Goal: Task Accomplishment & Management: Use online tool/utility

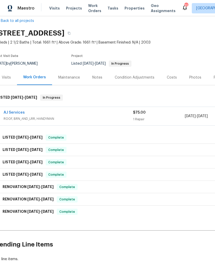
scroll to position [8, 5]
click at [113, 112] on div "AJ Services" at bounding box center [67, 113] width 129 height 6
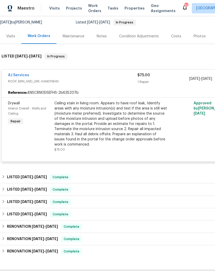
scroll to position [49, 0]
click at [172, 79] on div "$75.00 1 Repair" at bounding box center [163, 79] width 52 height 12
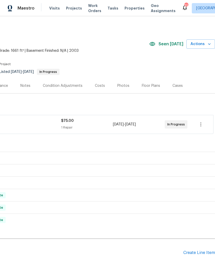
scroll to position [0, 76]
click at [209, 45] on icon "button" at bounding box center [208, 43] width 5 height 5
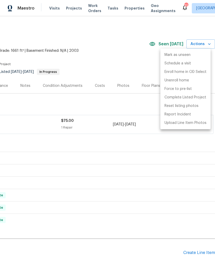
click at [126, 42] on div at bounding box center [107, 140] width 215 height 280
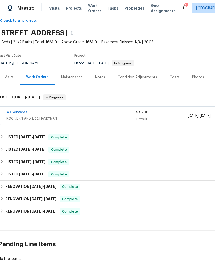
scroll to position [8, 2]
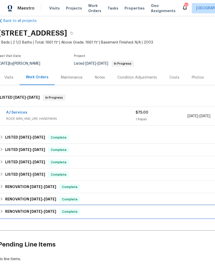
click at [2, 212] on icon at bounding box center [2, 211] width 4 height 4
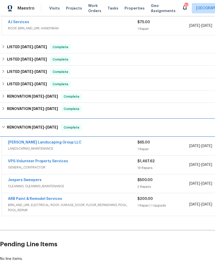
scroll to position [98, 0]
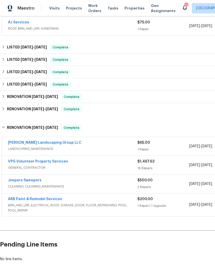
click at [167, 163] on div "$1,467.62" at bounding box center [163, 161] width 52 height 5
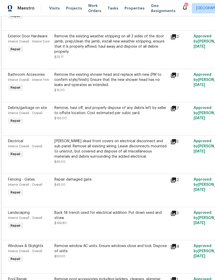
scroll to position [464, 0]
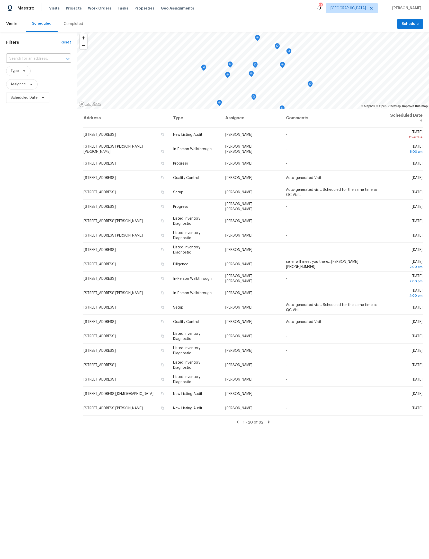
scroll to position [23, 0]
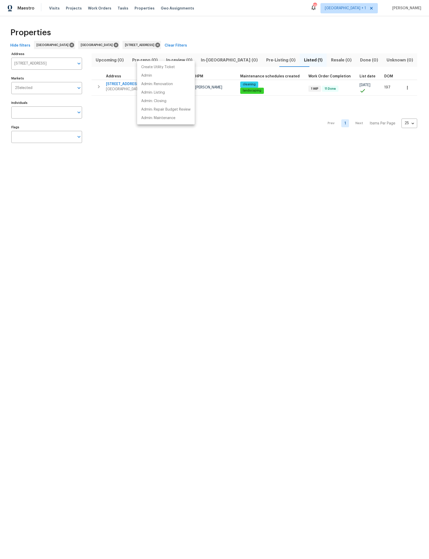
scroll to position [32, 106]
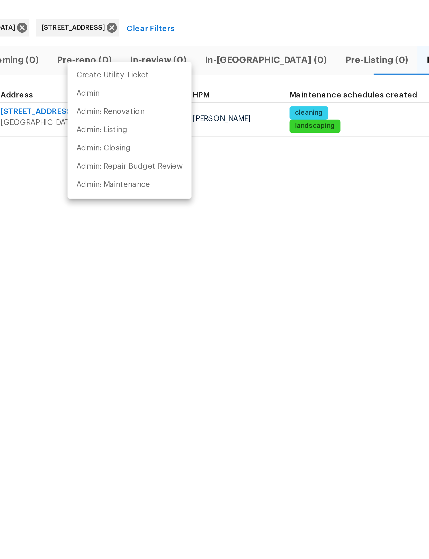
click at [87, 12] on div at bounding box center [214, 279] width 429 height 559
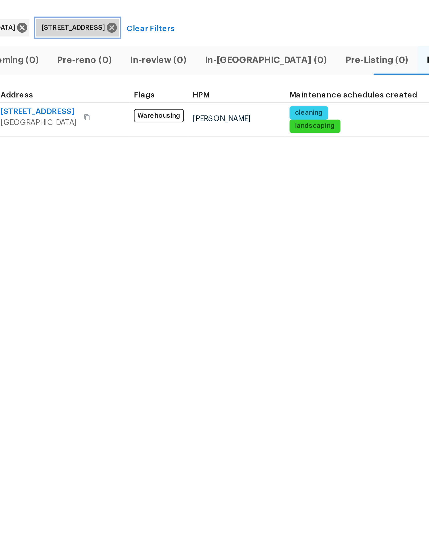
click at [155, 42] on icon at bounding box center [158, 45] width 6 height 6
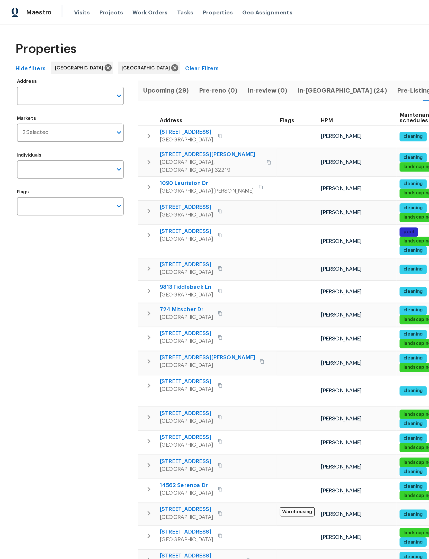
click at [50, 66] on input "Address" at bounding box center [42, 64] width 63 height 12
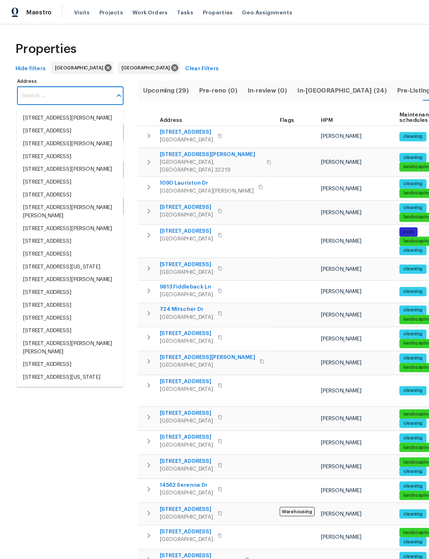
click at [27, 66] on input "Address" at bounding box center [42, 64] width 63 height 12
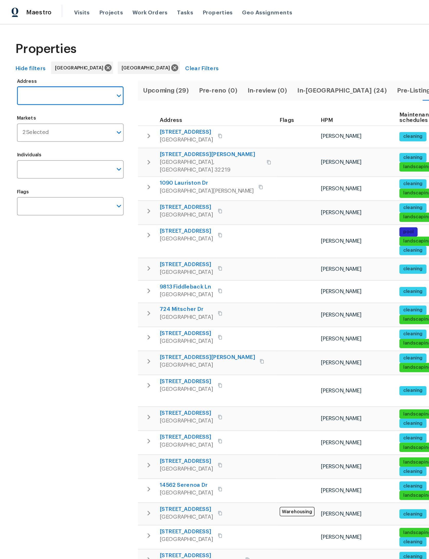
paste input "[STREET_ADDRESS]"
type input "[STREET_ADDRESS]"
click at [59, 76] on li "3540 Greens Mill Rd Spring Hill TN 37174" at bounding box center [46, 78] width 71 height 8
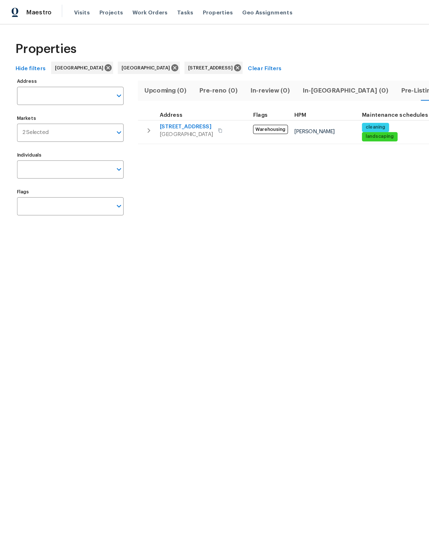
type input "3540 Greens Mill Rd Spring Hill TN 37174"
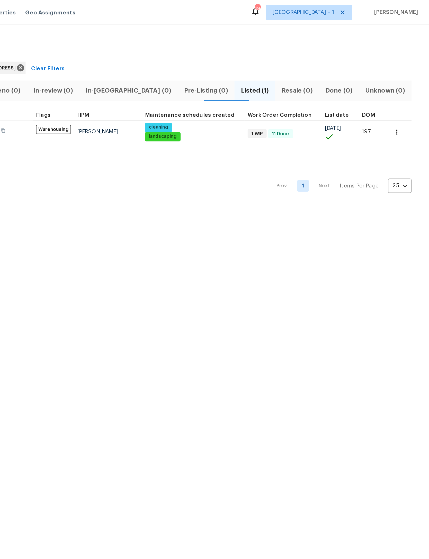
click at [405, 87] on icon "button" at bounding box center [407, 87] width 5 height 5
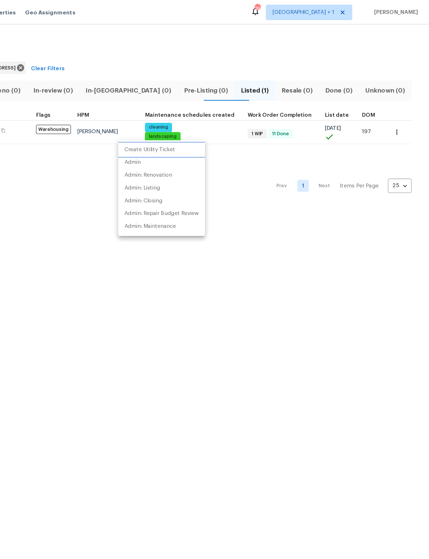
click at [223, 96] on li "Create Utility Ticket" at bounding box center [252, 99] width 58 height 8
click at [178, 33] on div at bounding box center [214, 279] width 429 height 559
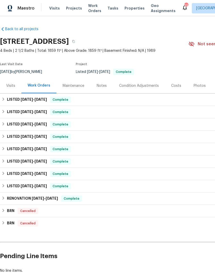
click at [172, 86] on div "Costs" at bounding box center [176, 85] width 10 height 5
